Goal: Information Seeking & Learning: Find specific fact

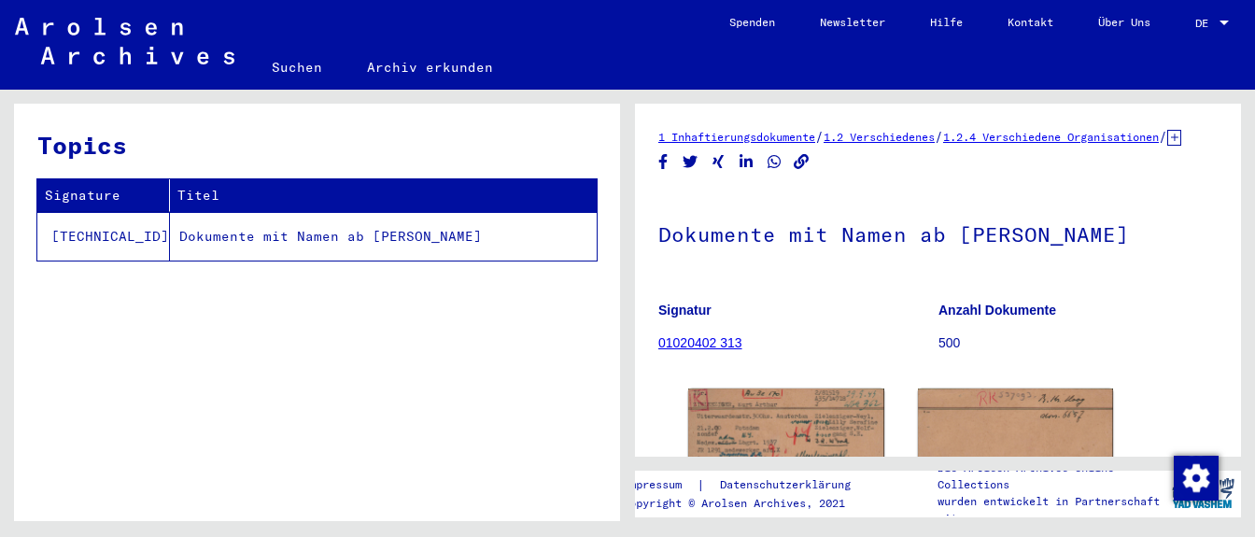
click at [300, 64] on link "Suchen" at bounding box center [296, 67] width 95 height 45
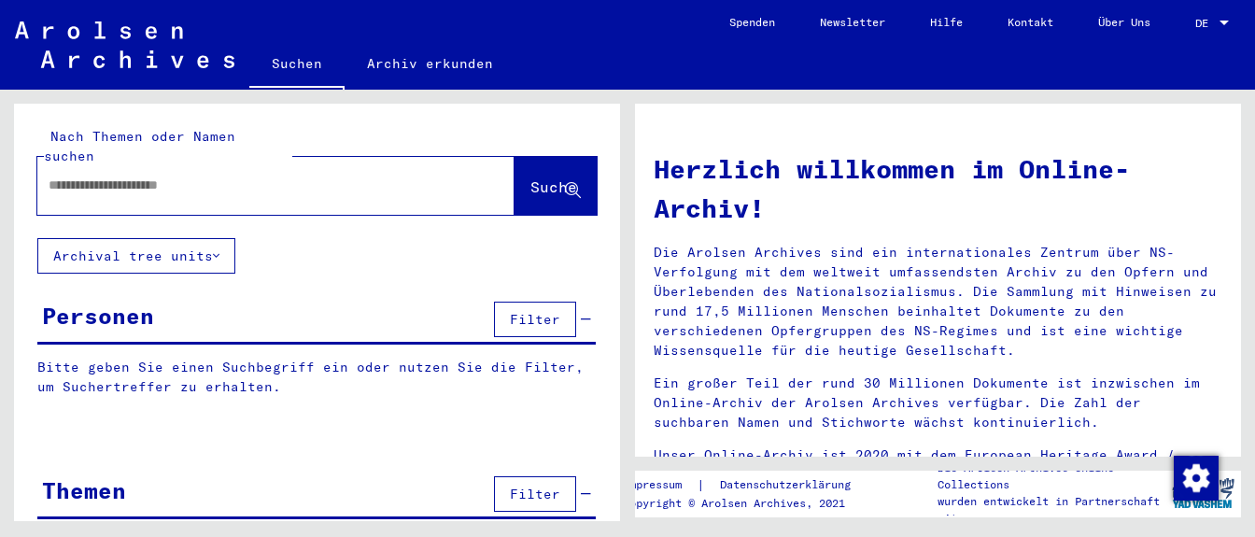
click at [250, 182] on div at bounding box center [247, 185] width 421 height 42
drag, startPoint x: 286, startPoint y: 164, endPoint x: 302, endPoint y: 154, distance: 18.9
click at [302, 176] on input "text" at bounding box center [254, 186] width 410 height 20
click at [245, 176] on input "text" at bounding box center [254, 186] width 410 height 20
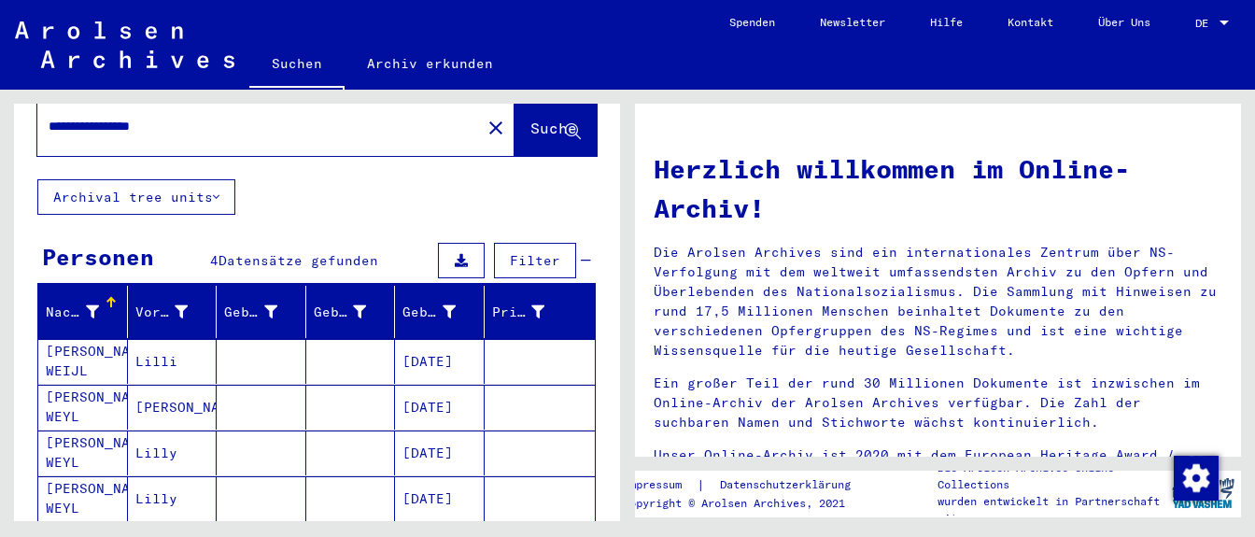
scroll to position [131, 0]
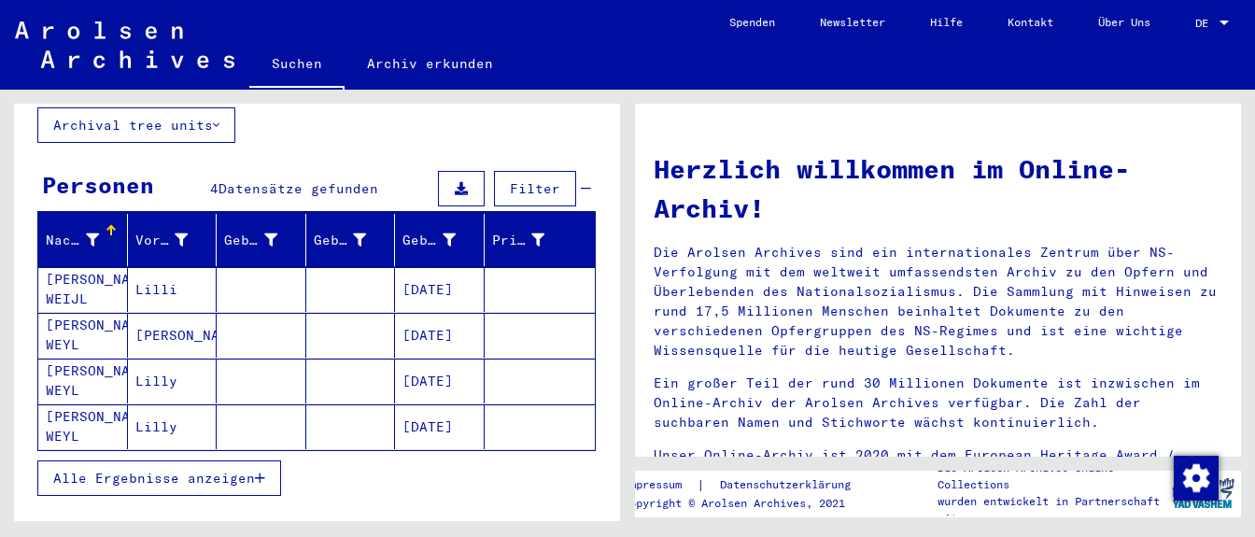
click at [470, 275] on mat-cell "[DATE]" at bounding box center [440, 289] width 90 height 45
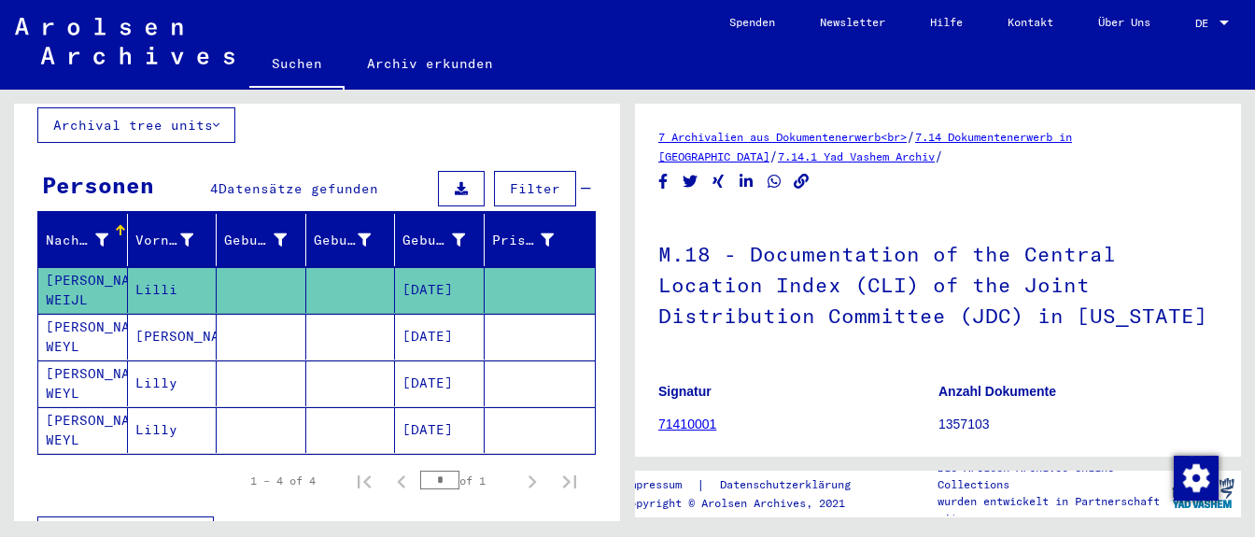
click at [453, 314] on mat-cell "[DATE]" at bounding box center [440, 337] width 90 height 46
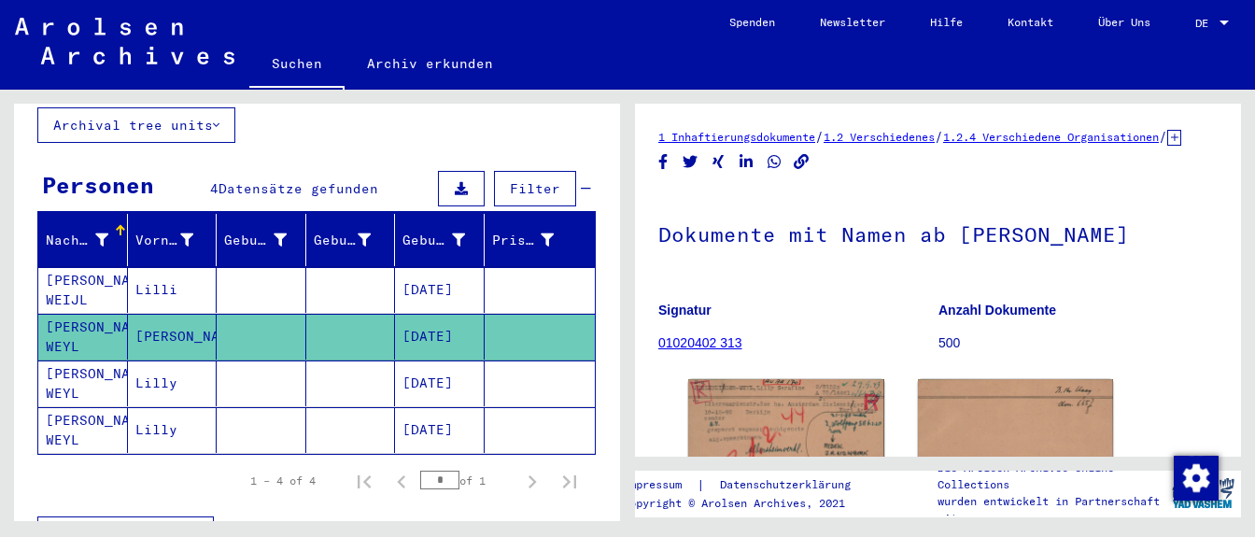
click at [418, 361] on mat-cell "[DATE]" at bounding box center [440, 384] width 90 height 46
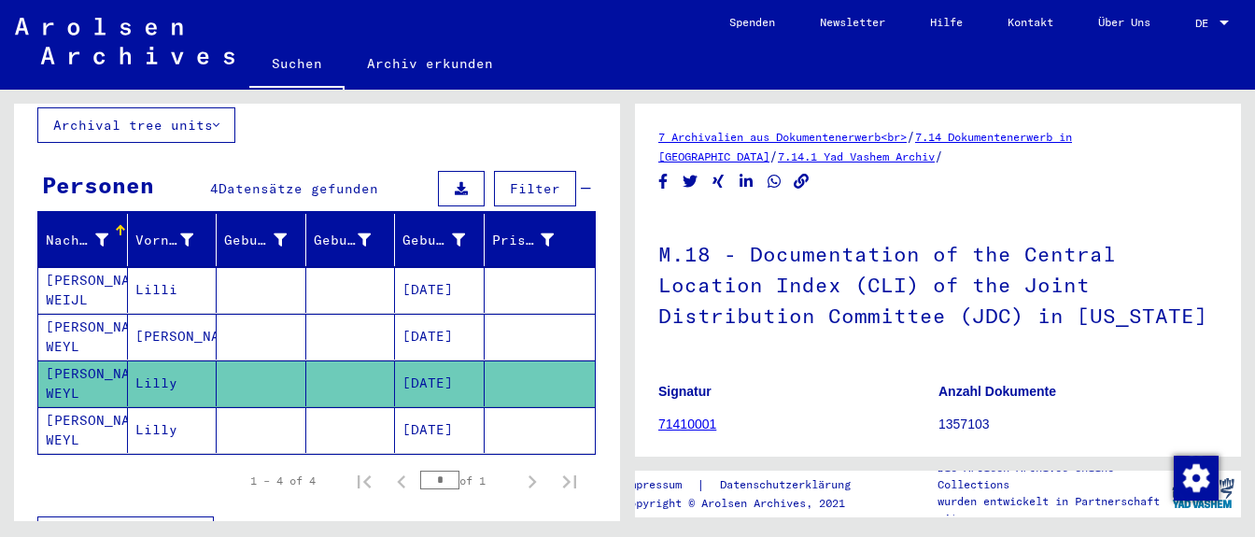
click at [452, 407] on mat-cell "[DATE]" at bounding box center [440, 430] width 90 height 46
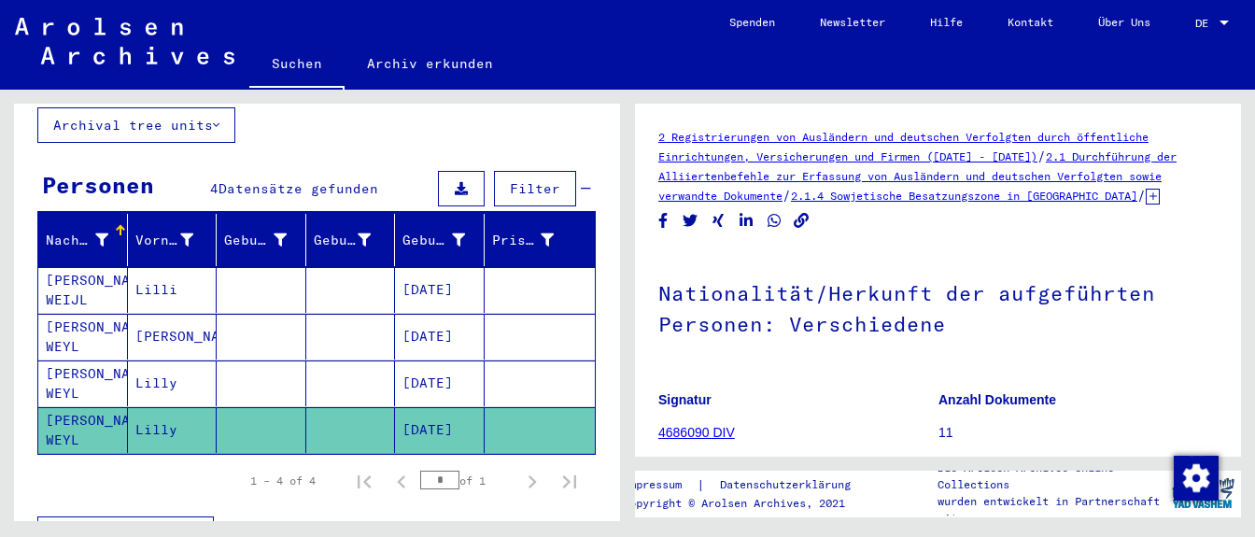
click at [474, 361] on mat-cell "[DATE]" at bounding box center [440, 384] width 90 height 46
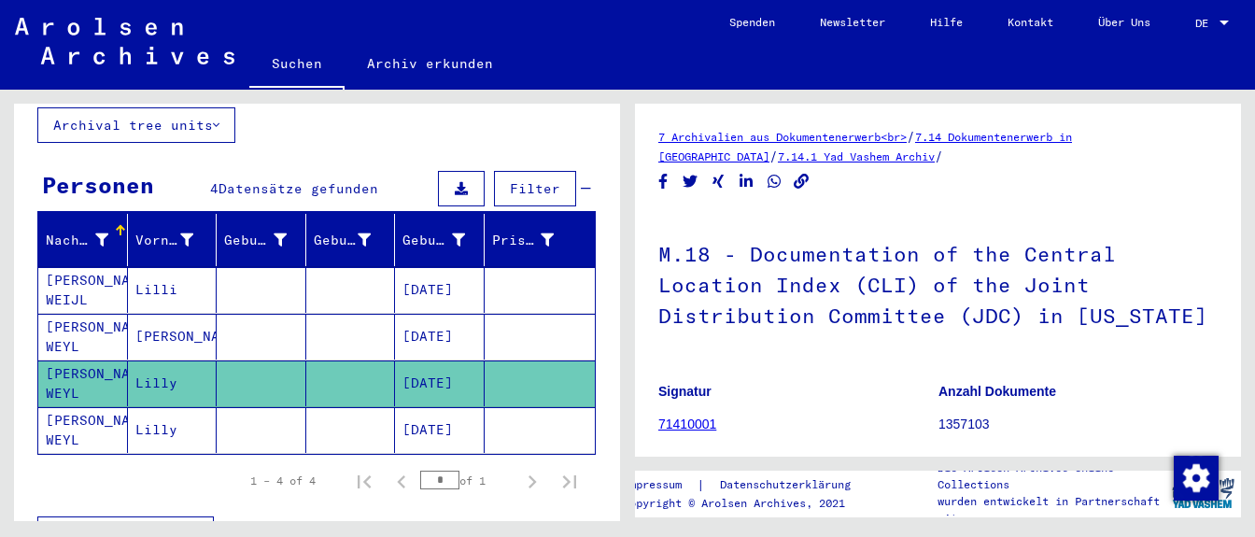
click at [458, 314] on mat-cell "[DATE]" at bounding box center [440, 337] width 90 height 46
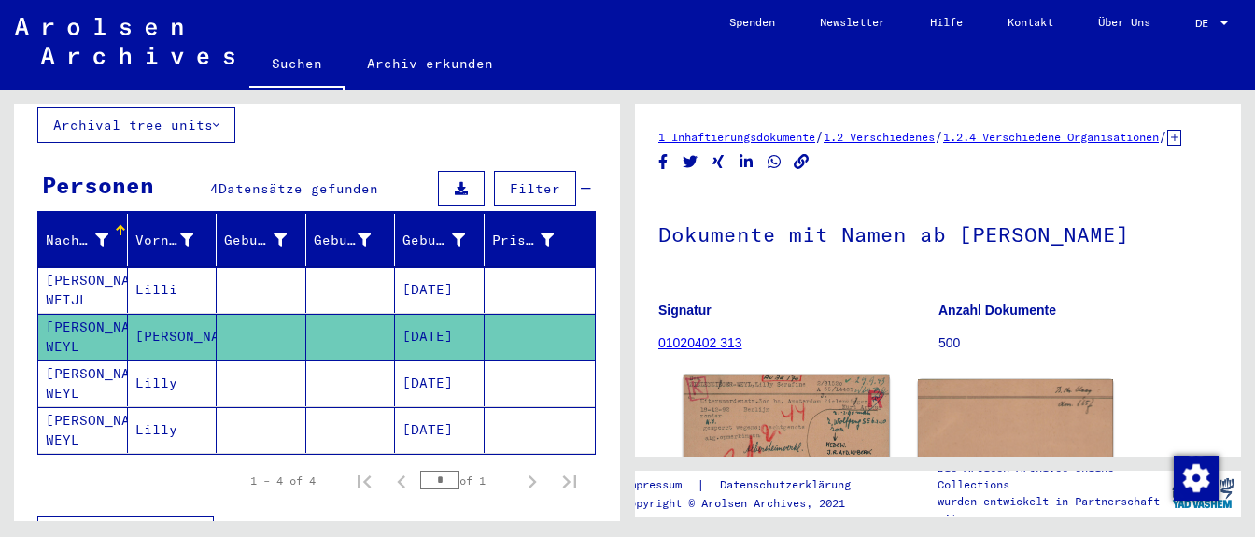
click at [795, 423] on img at bounding box center [786, 443] width 205 height 136
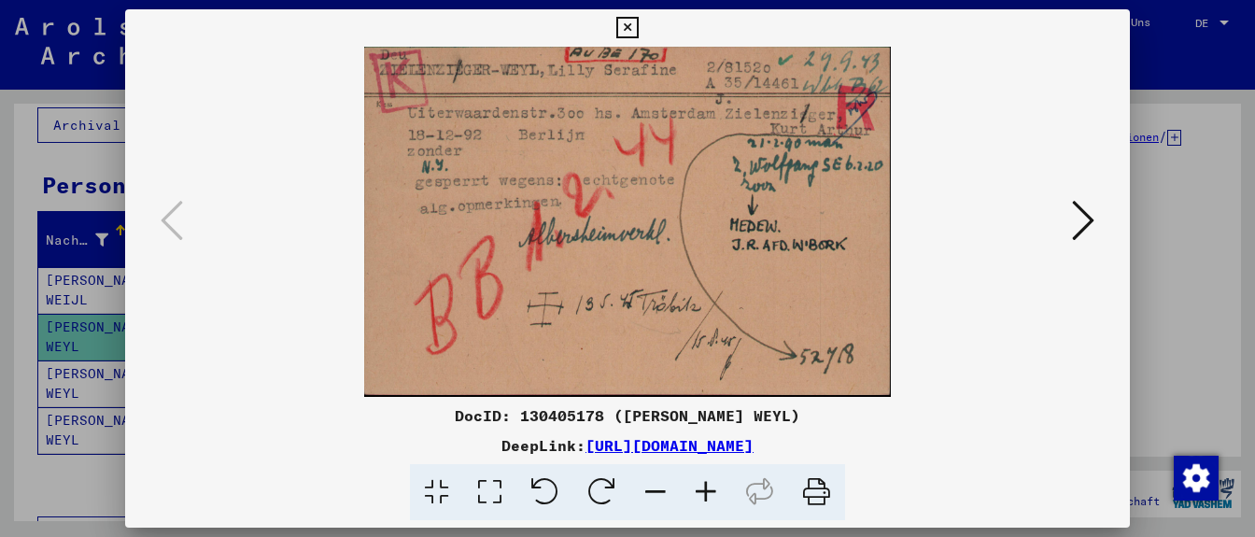
click at [644, 28] on button at bounding box center [627, 27] width 33 height 37
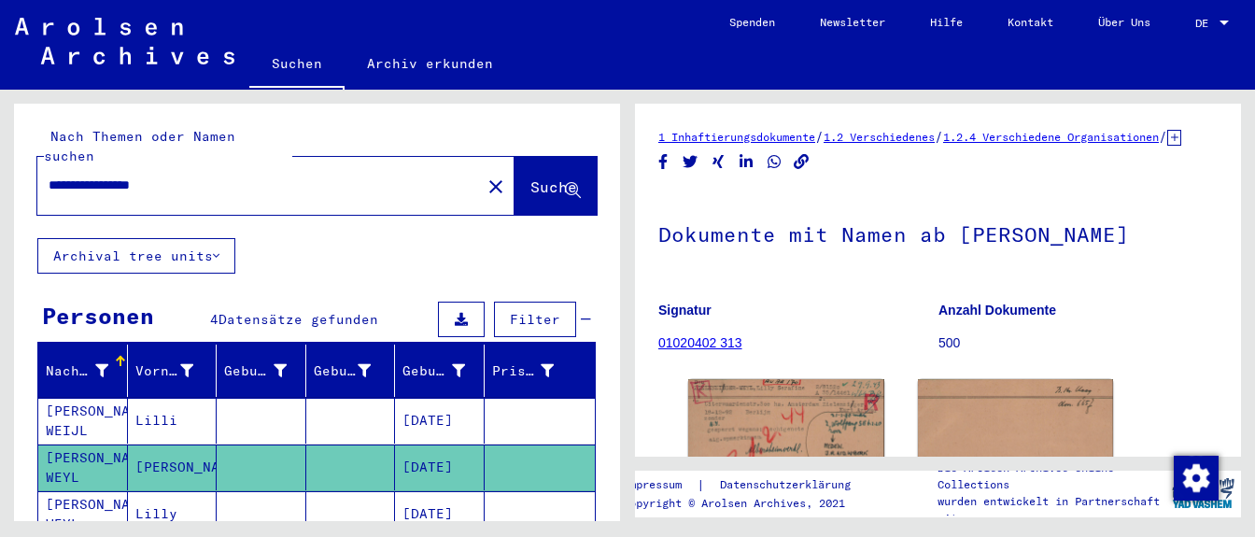
drag, startPoint x: 91, startPoint y: 163, endPoint x: 0, endPoint y: 143, distance: 92.7
click at [49, 176] on input "**********" at bounding box center [259, 186] width 421 height 20
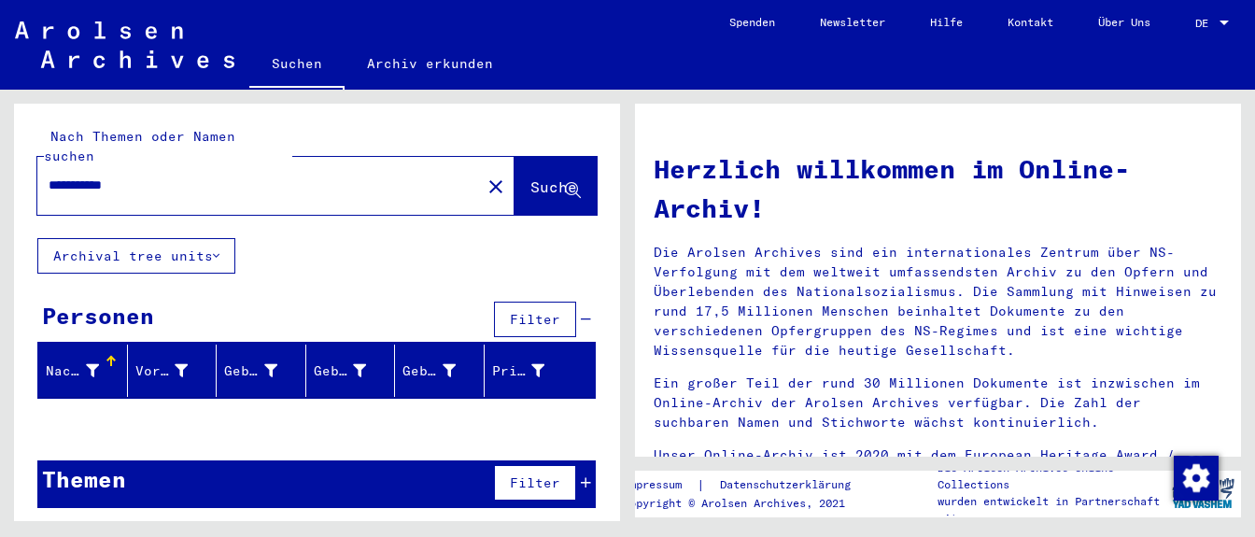
type input "**********"
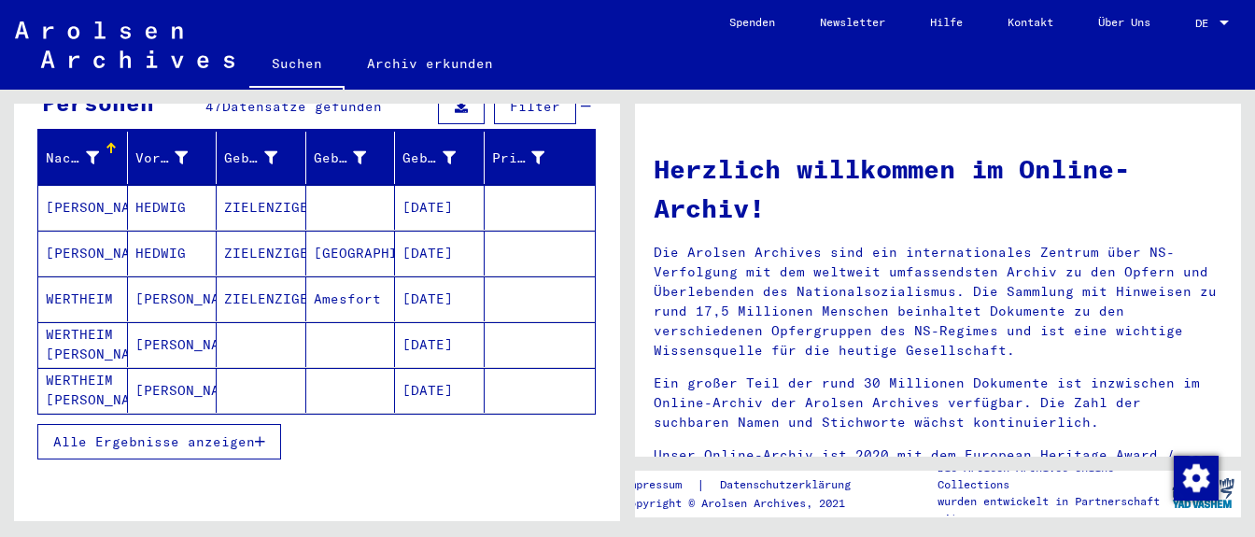
scroll to position [294, 0]
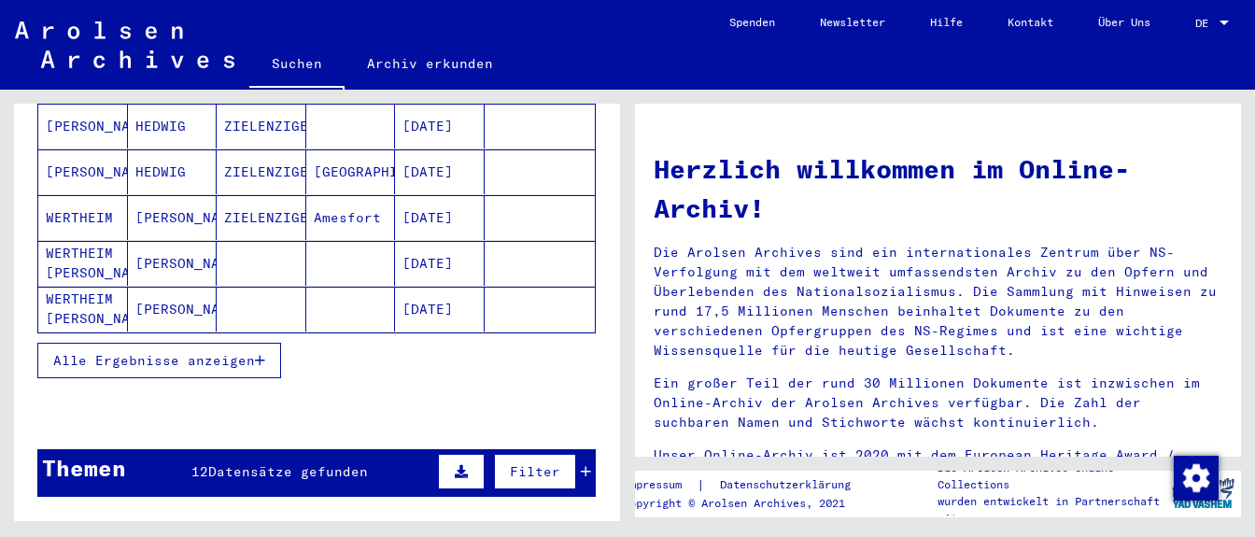
click at [171, 352] on span "Alle Ergebnisse anzeigen" at bounding box center [154, 360] width 202 height 17
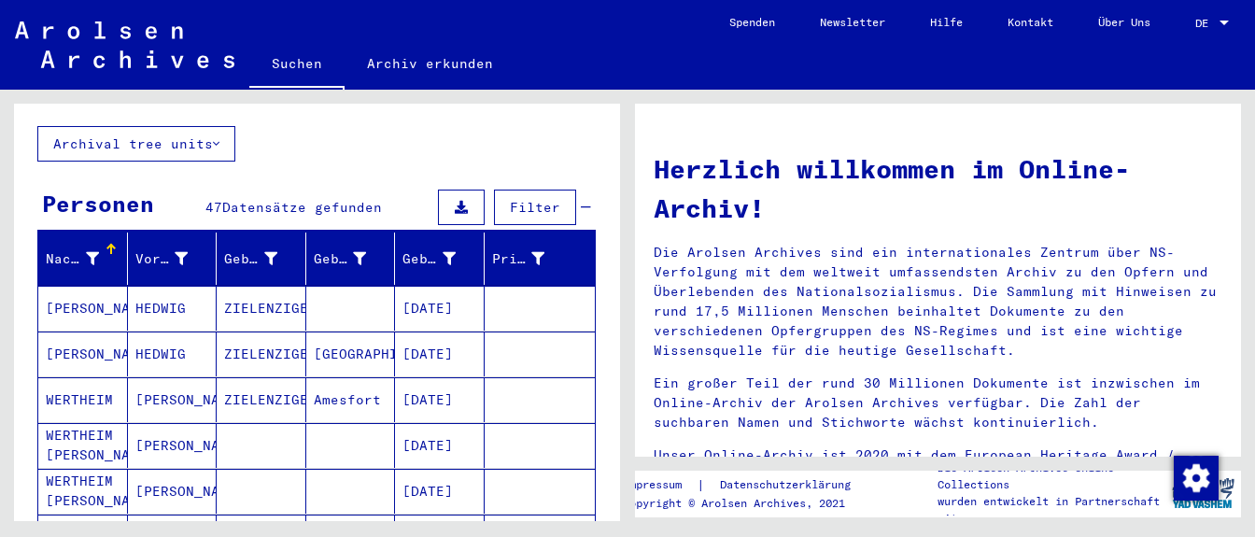
scroll to position [33, 0]
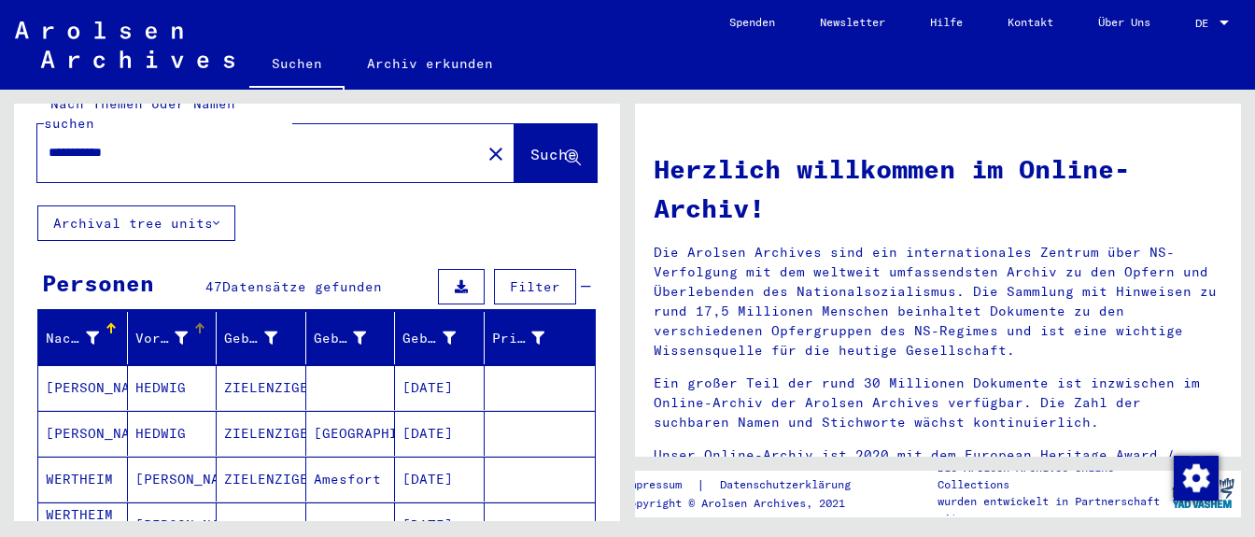
click at [177, 329] on div "Vorname" at bounding box center [161, 339] width 53 height 20
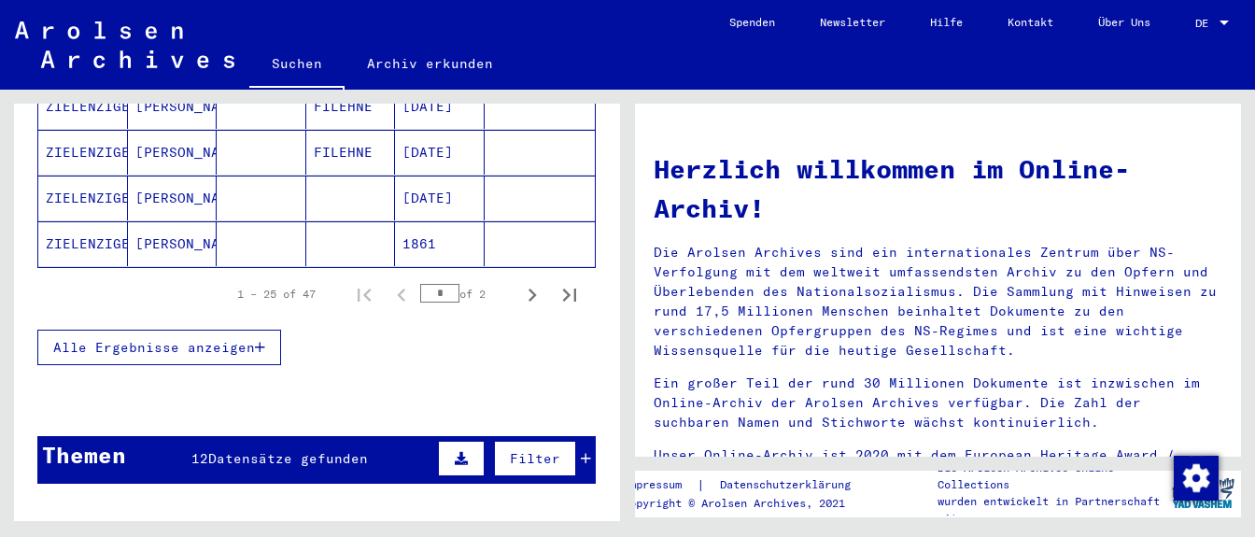
click at [177, 221] on mat-cell "[PERSON_NAME]" at bounding box center [173, 243] width 90 height 45
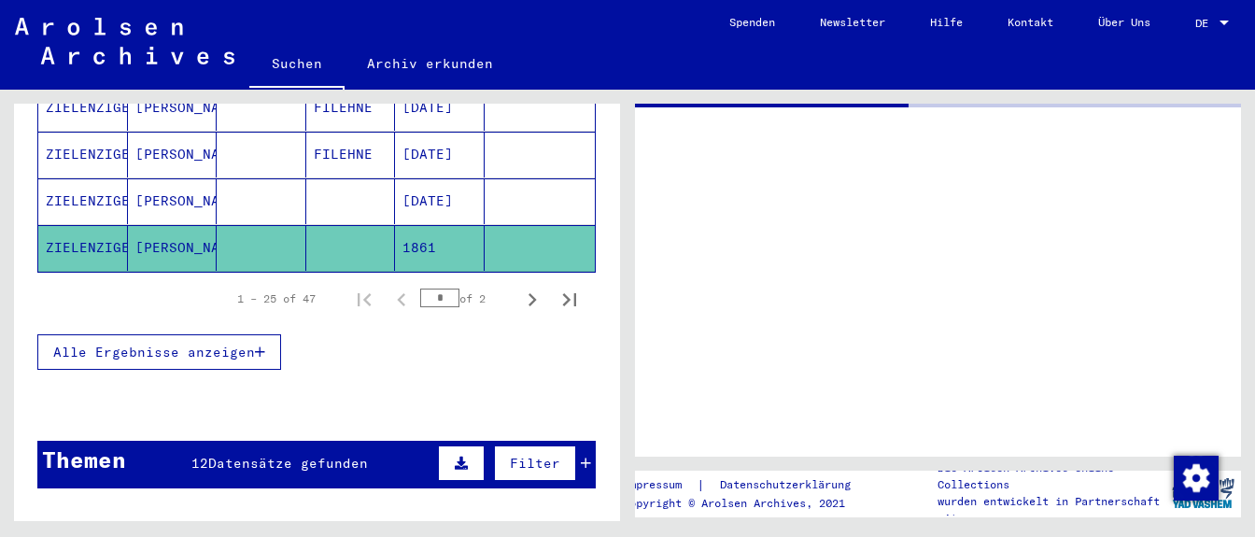
scroll to position [360, 0]
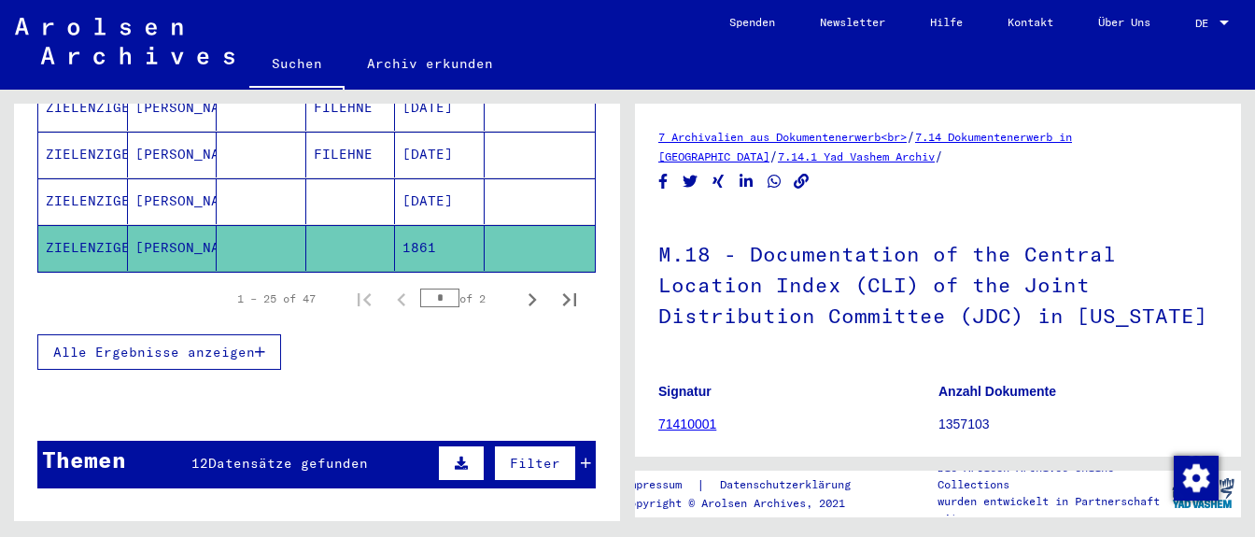
click at [192, 337] on button "Alle Ergebnisse anzeigen" at bounding box center [159, 351] width 244 height 35
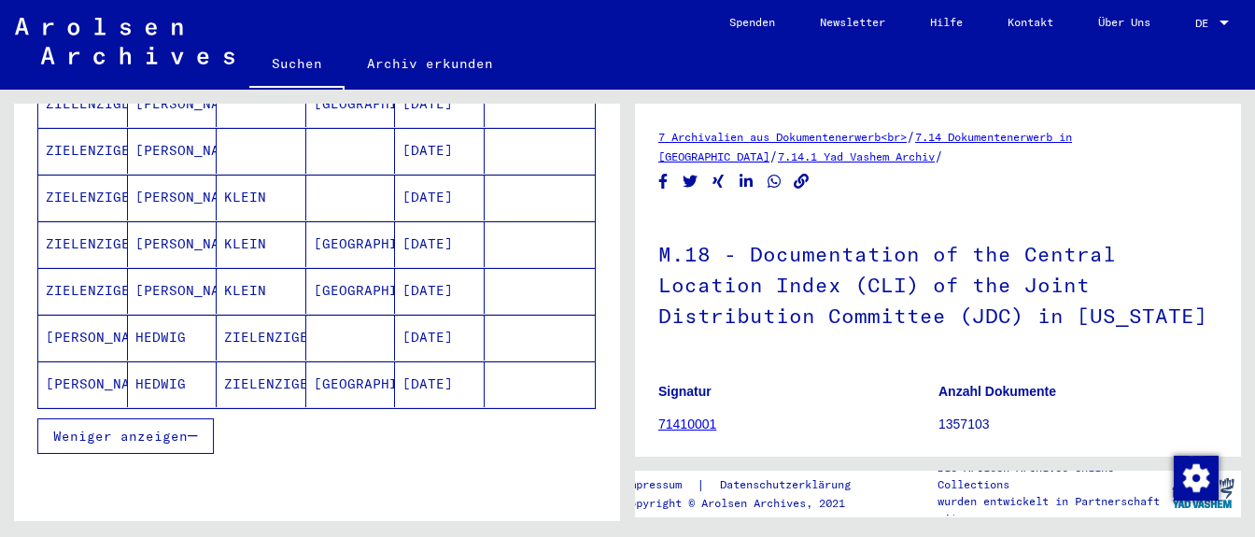
scroll to position [1165, 0]
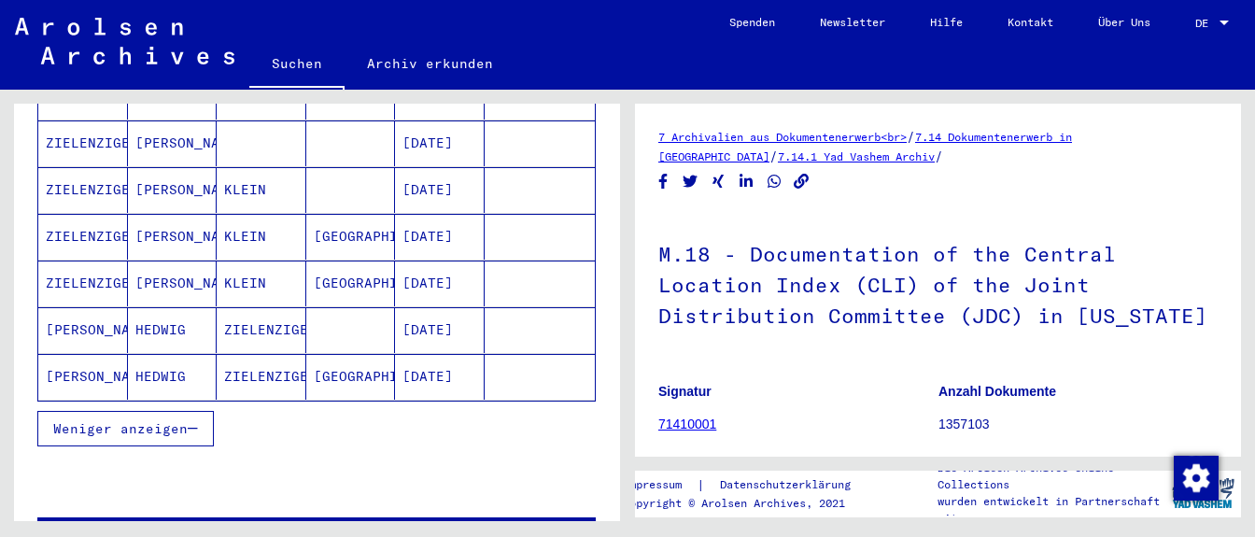
click at [430, 354] on mat-cell "[DATE]" at bounding box center [440, 377] width 90 height 46
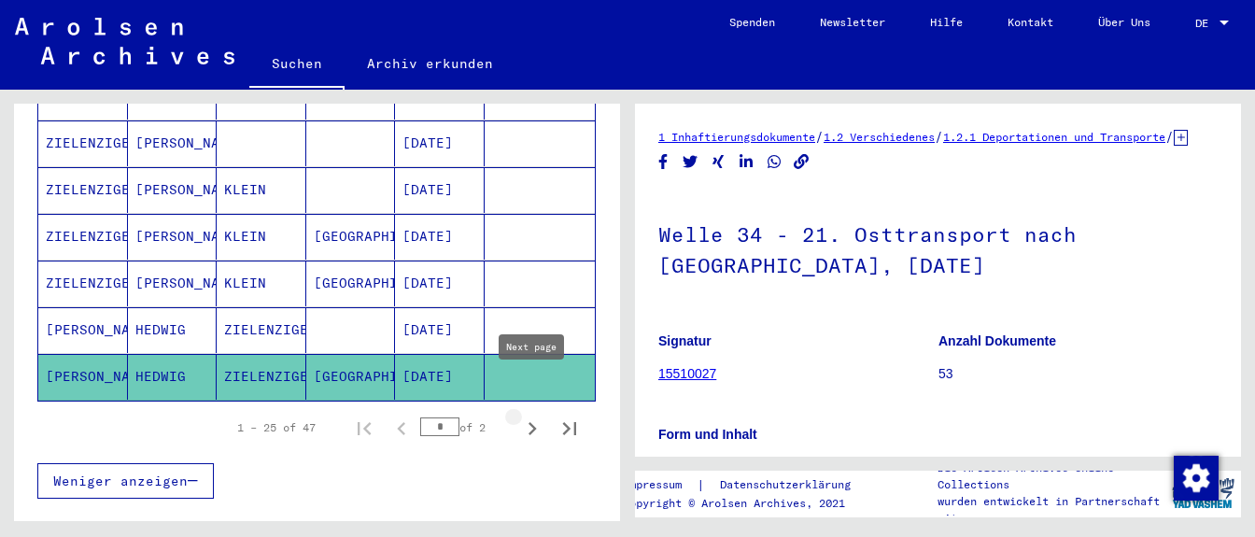
click at [517, 409] on button "Next page" at bounding box center [532, 427] width 37 height 37
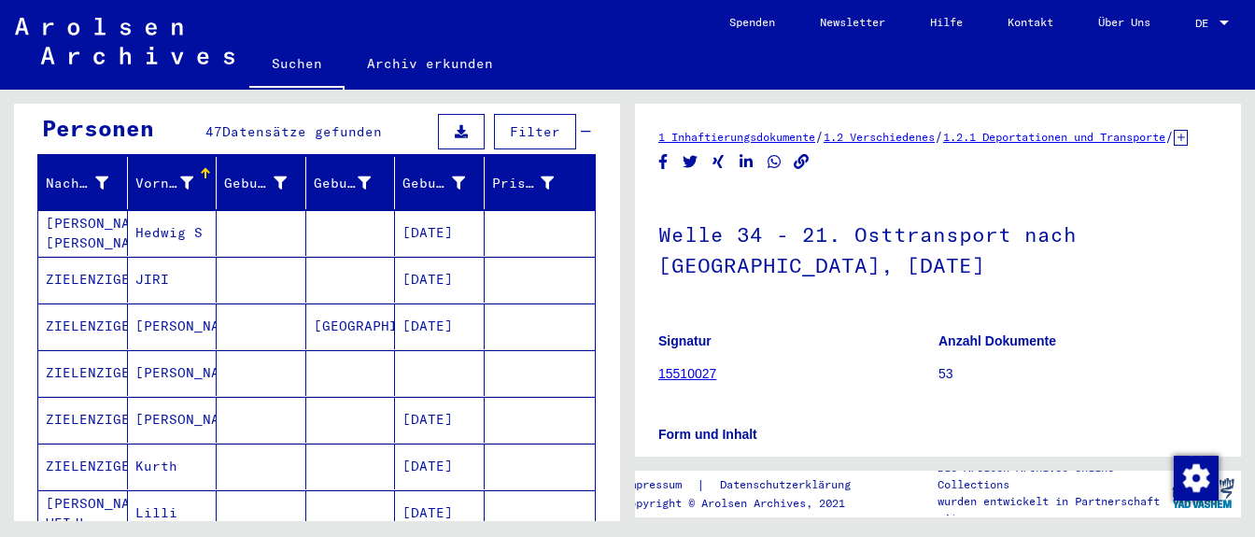
scroll to position [119, 0]
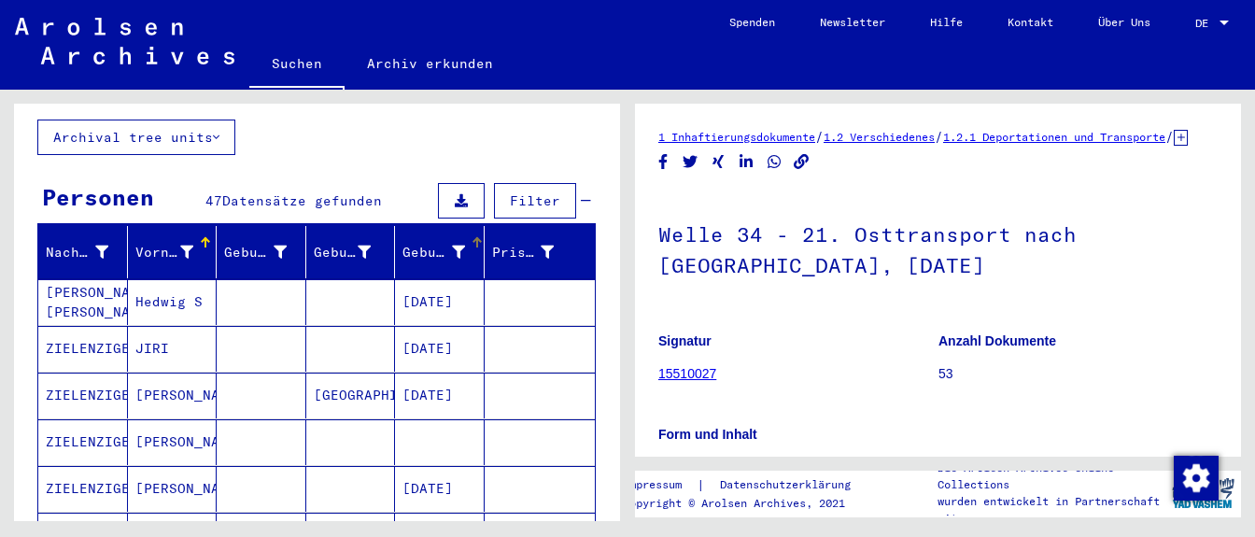
click at [458, 237] on div "Geburtsdatum" at bounding box center [446, 252] width 86 height 30
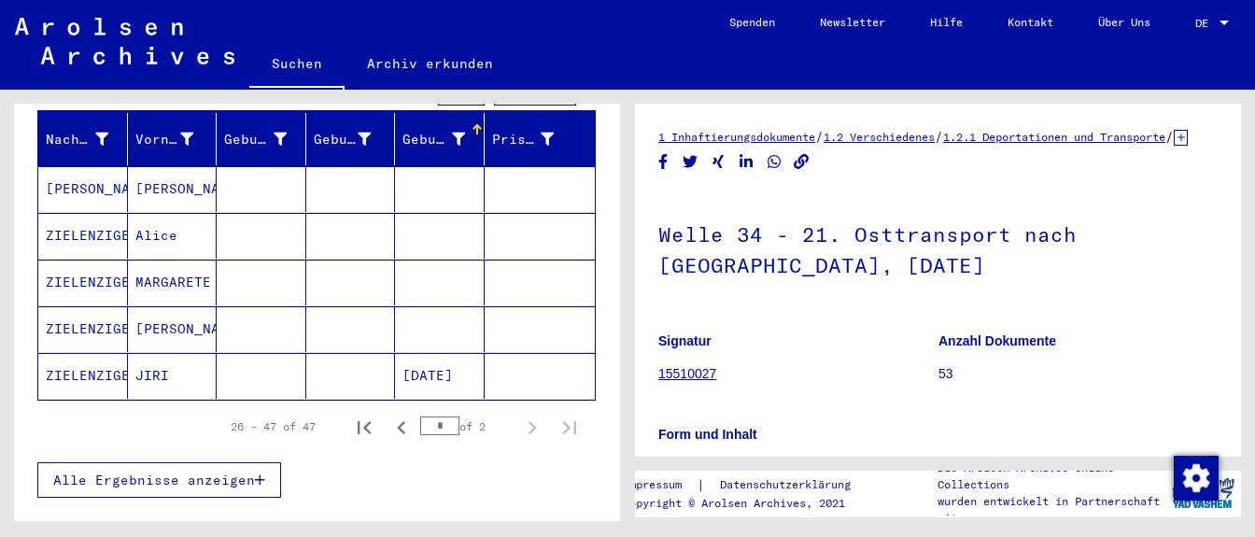
scroll to position [315, 0]
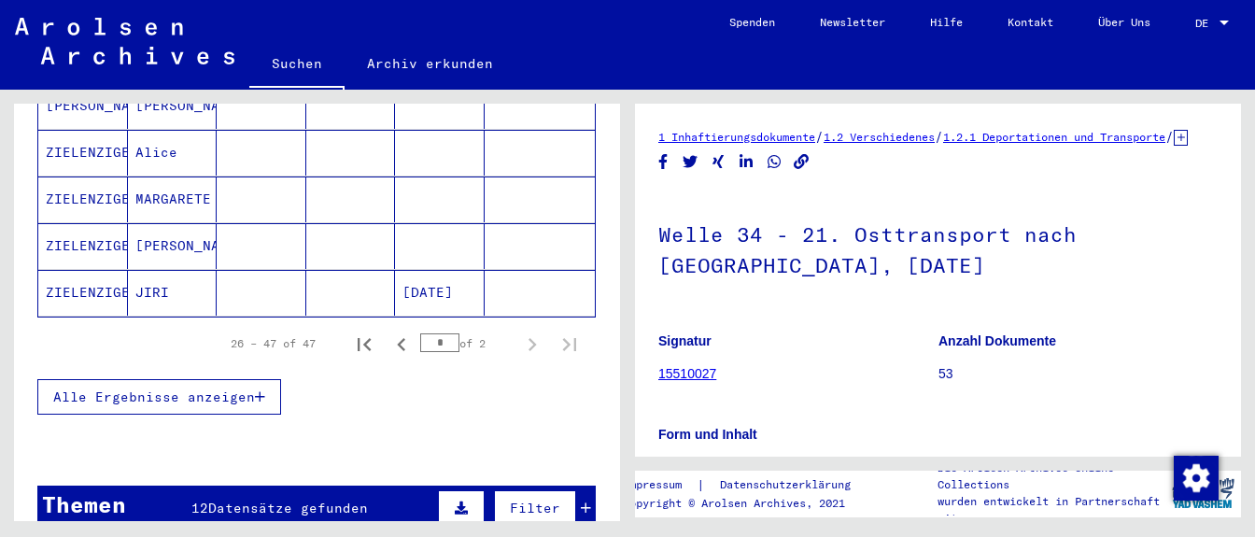
click at [452, 270] on mat-cell "[DATE]" at bounding box center [440, 293] width 90 height 46
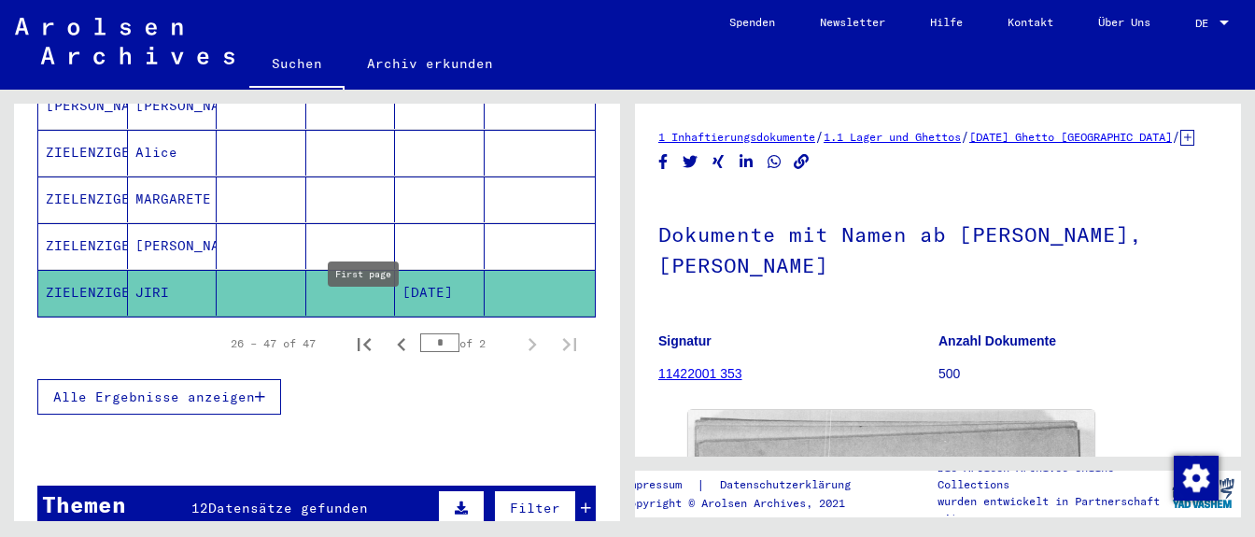
click at [371, 332] on icon "First page" at bounding box center [364, 345] width 26 height 26
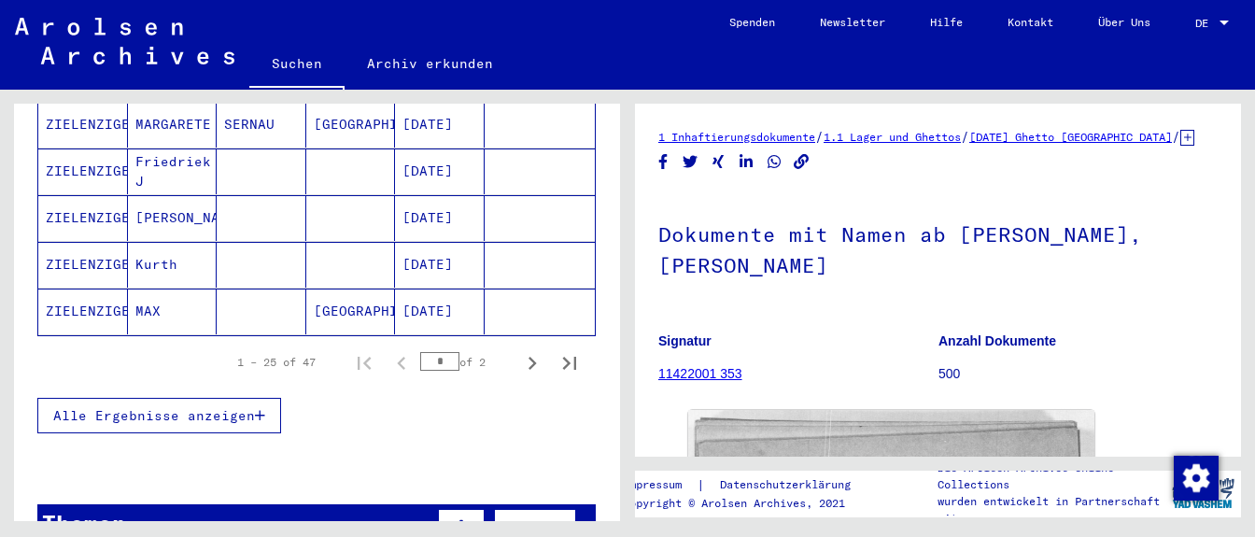
scroll to position [1230, 0]
click at [446, 289] on mat-cell "[DATE]" at bounding box center [440, 312] width 90 height 46
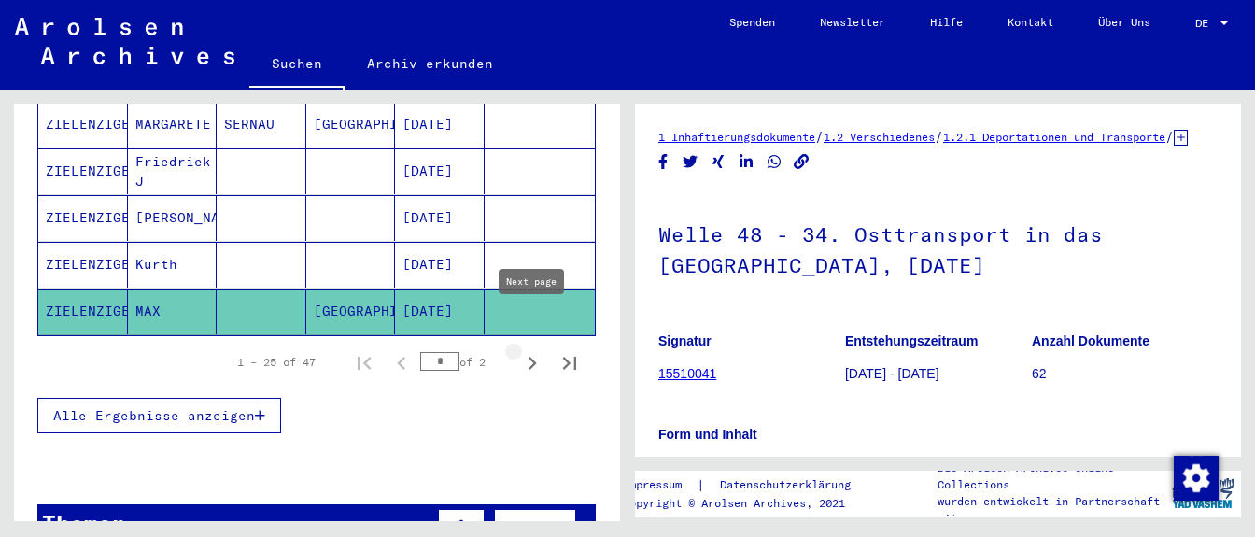
click at [531, 357] on icon "Next page" at bounding box center [533, 363] width 8 height 13
type input "*"
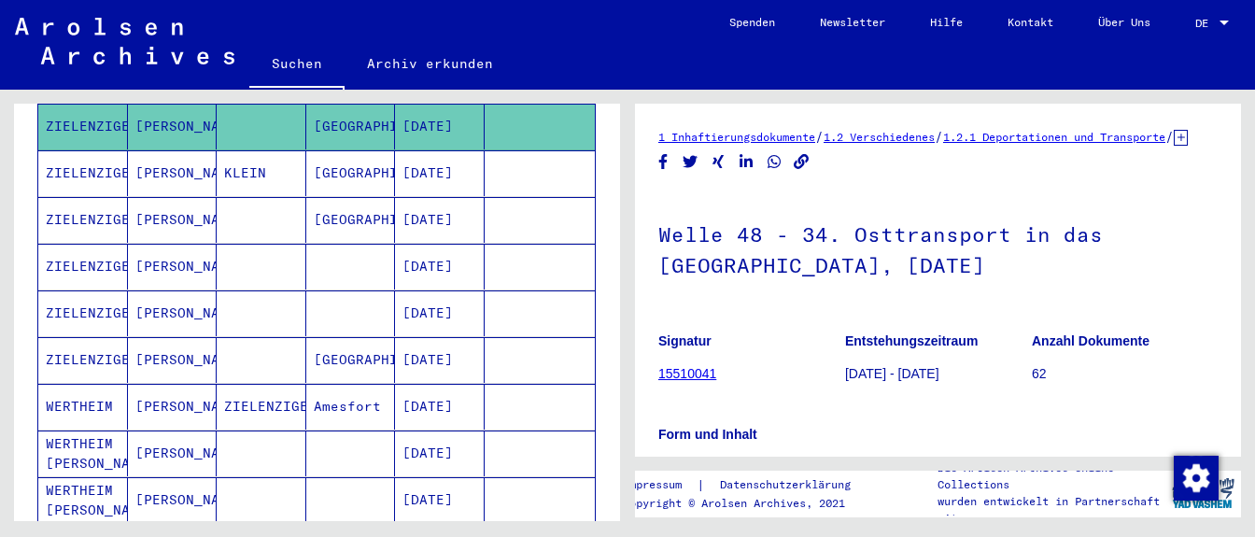
scroll to position [805, 0]
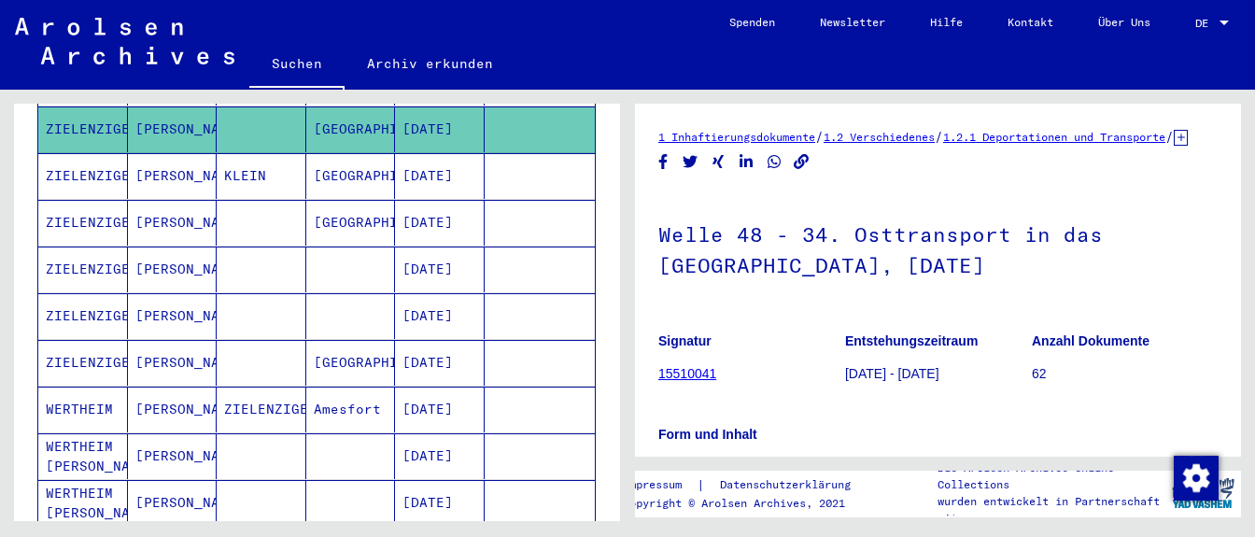
click at [457, 247] on mat-cell "[DATE]" at bounding box center [440, 270] width 90 height 46
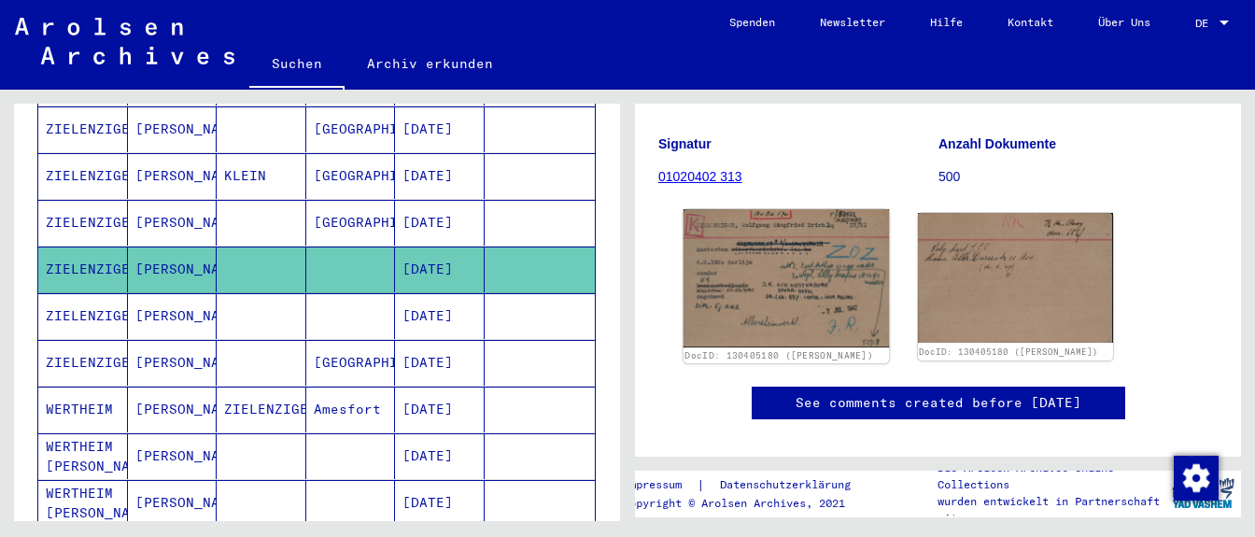
scroll to position [196, 0]
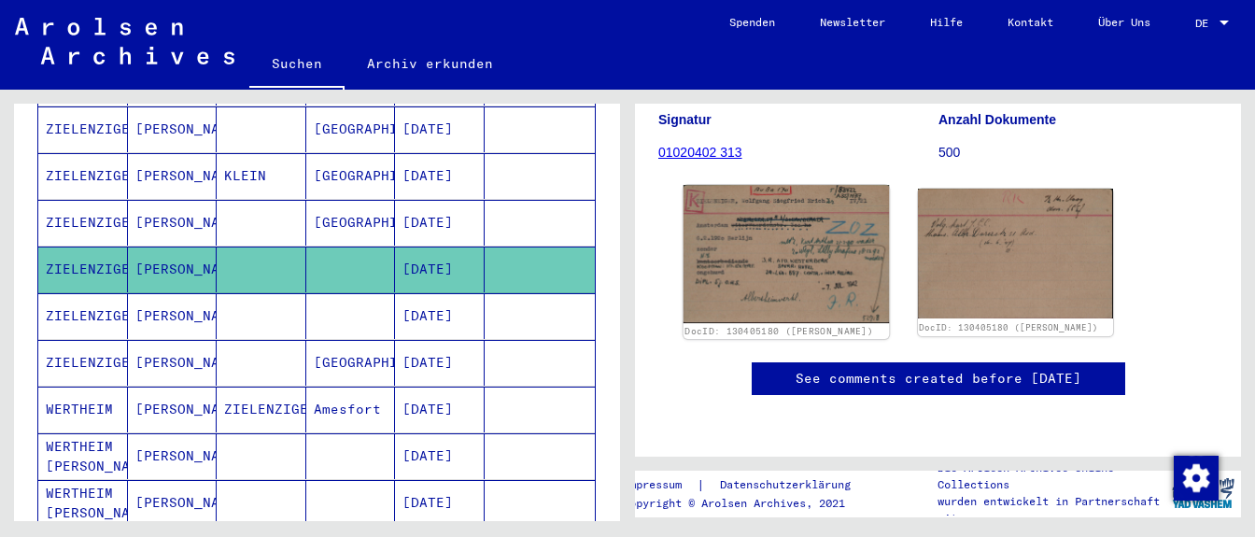
click at [788, 277] on img at bounding box center [786, 254] width 205 height 138
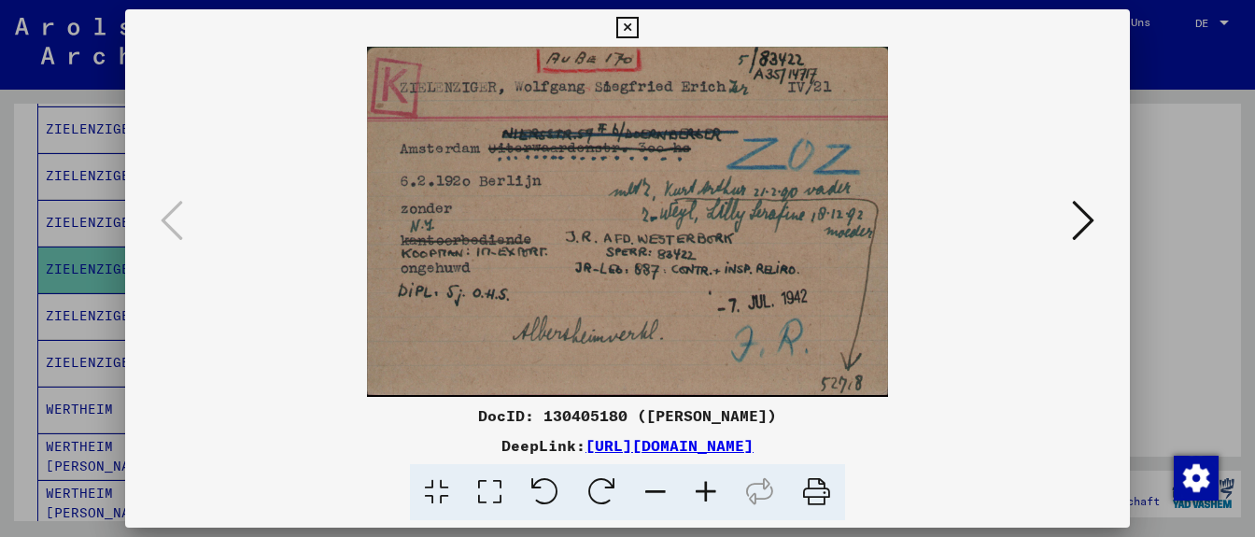
click at [1094, 221] on icon at bounding box center [1083, 220] width 22 height 45
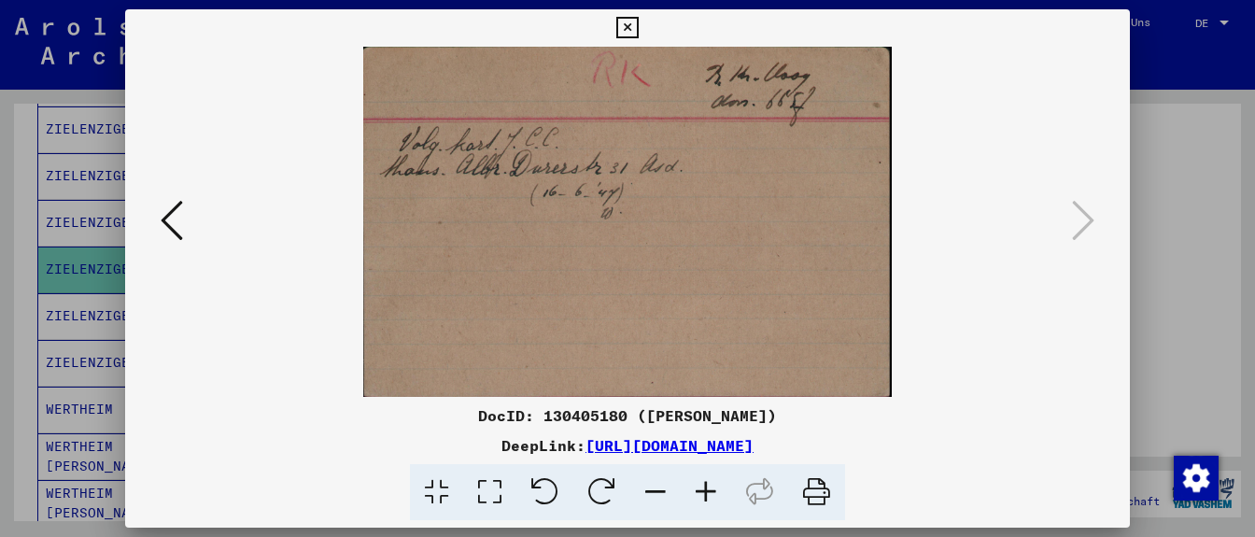
click at [172, 226] on icon at bounding box center [172, 220] width 22 height 45
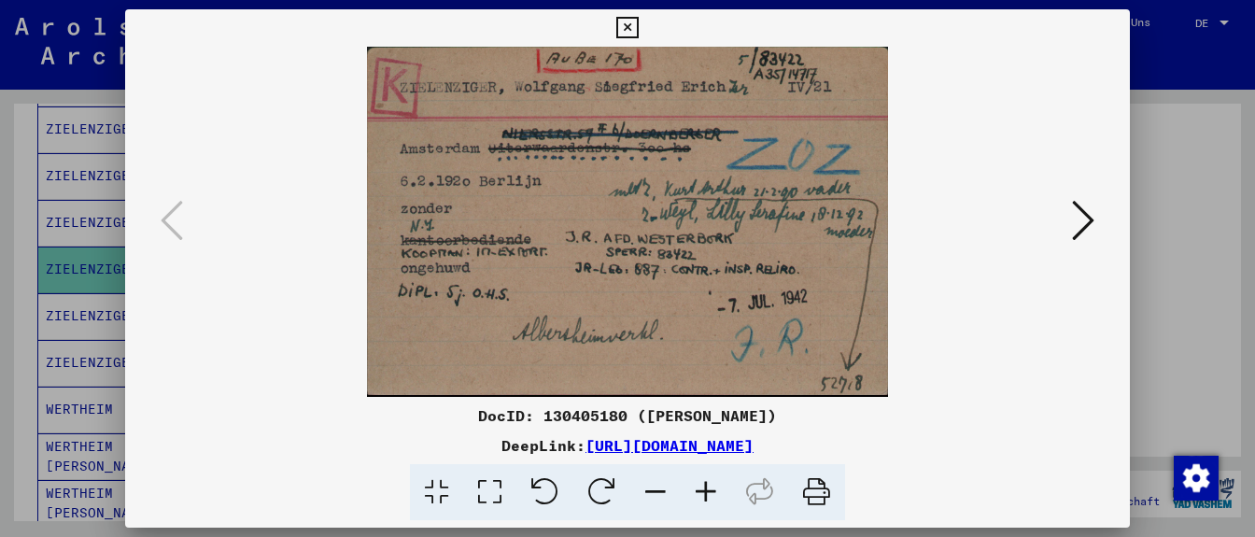
click at [987, 151] on img at bounding box center [627, 222] width 877 height 350
click at [710, 492] on icon at bounding box center [706, 492] width 50 height 57
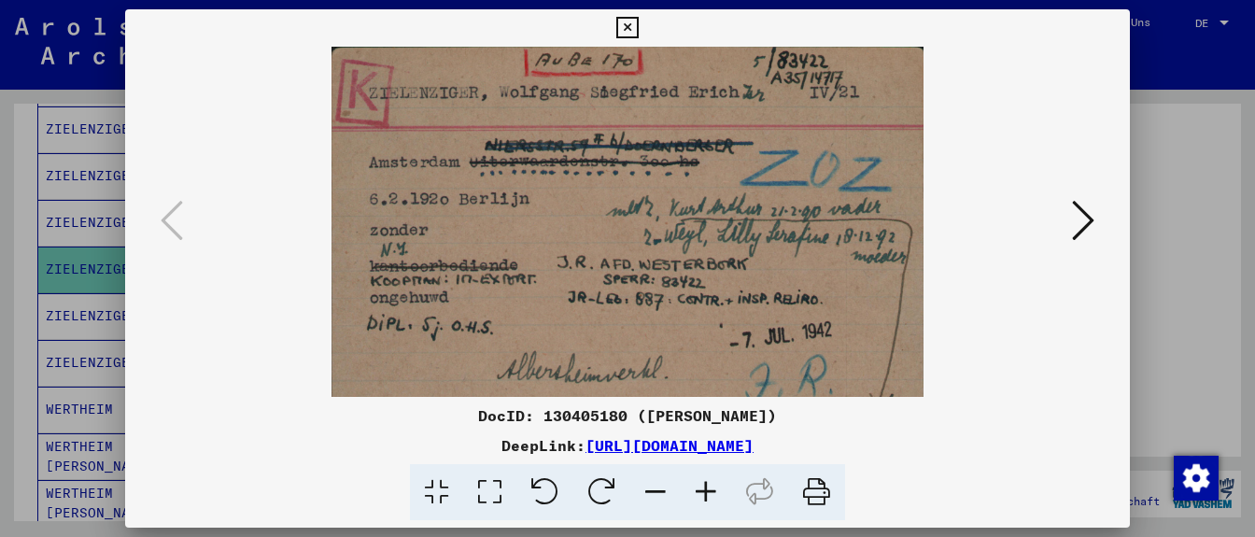
click at [710, 492] on icon at bounding box center [706, 492] width 50 height 57
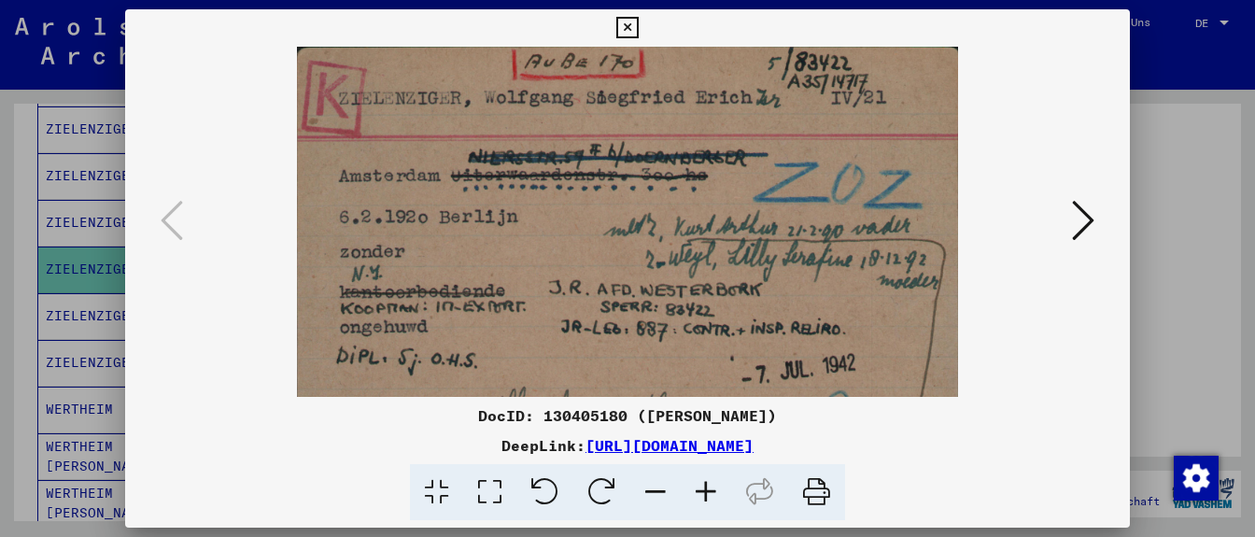
click at [710, 492] on icon at bounding box center [706, 492] width 50 height 57
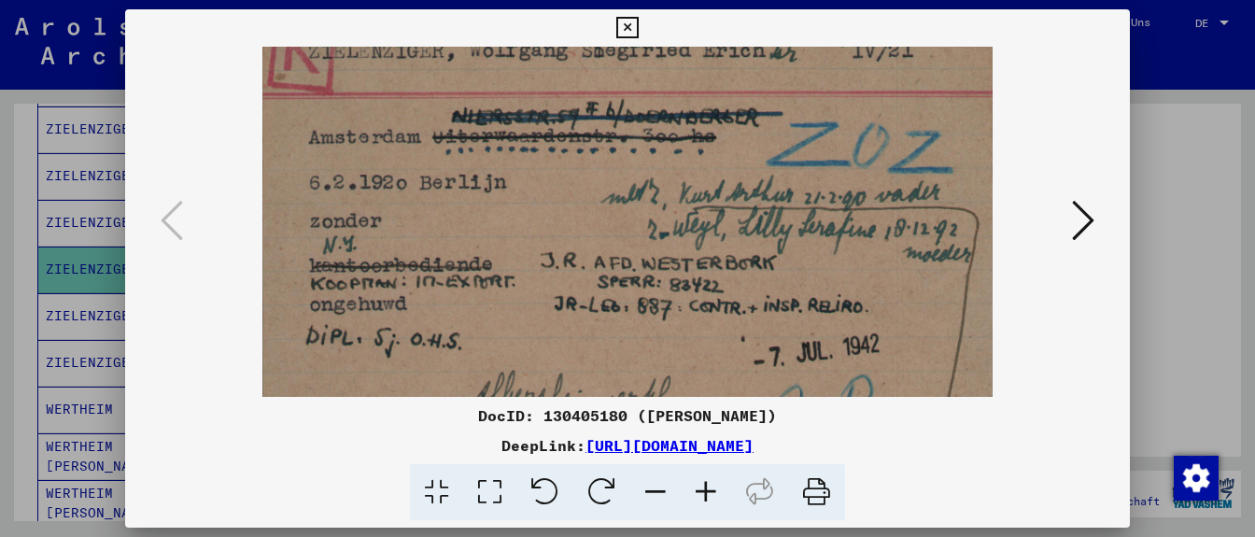
scroll to position [55, 0]
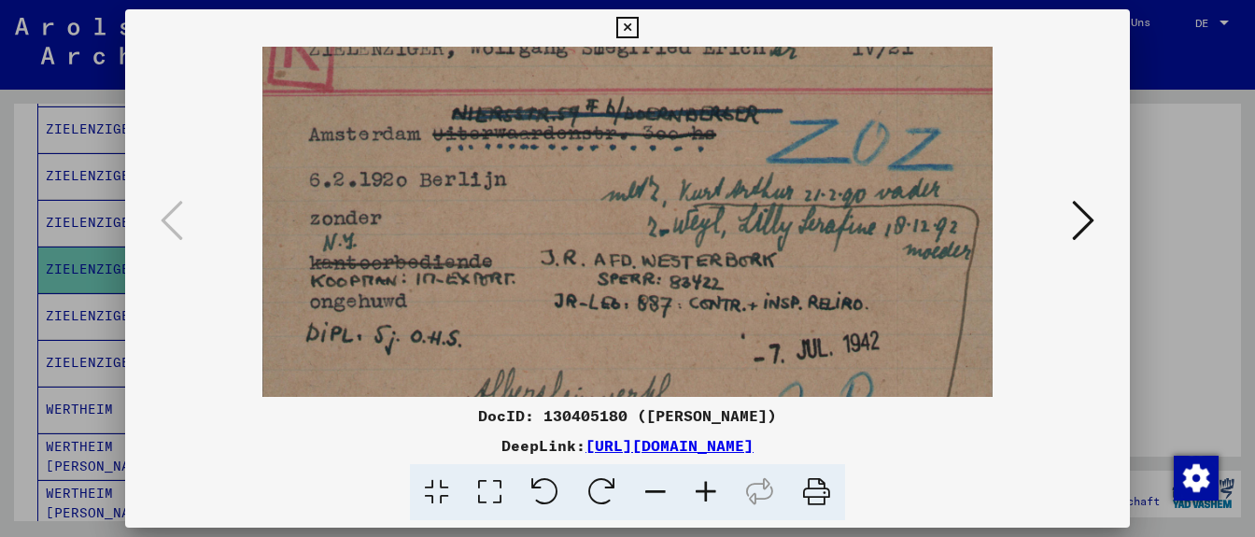
drag, startPoint x: 857, startPoint y: 291, endPoint x: 842, endPoint y: 236, distance: 57.1
click at [842, 236] on img at bounding box center [627, 237] width 730 height 490
click at [638, 30] on icon at bounding box center [626, 28] width 21 height 22
